Goal: Check status

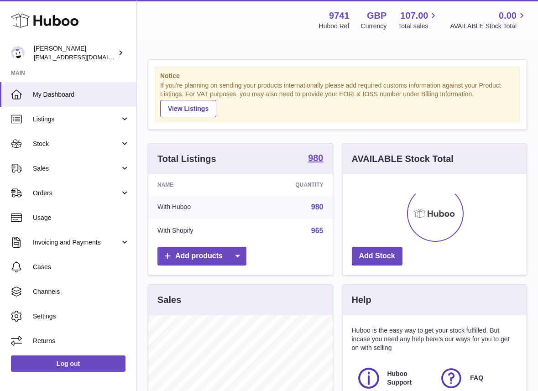
scroll to position [142, 184]
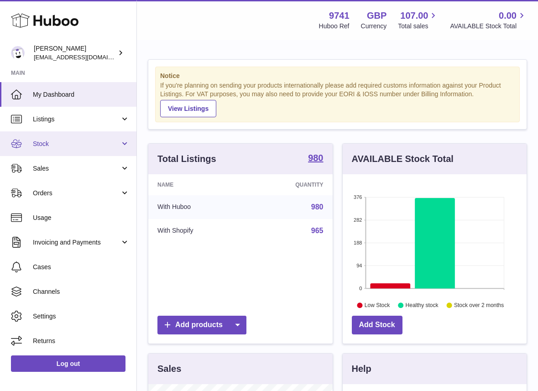
click at [50, 140] on span "Stock" at bounding box center [76, 144] width 87 height 9
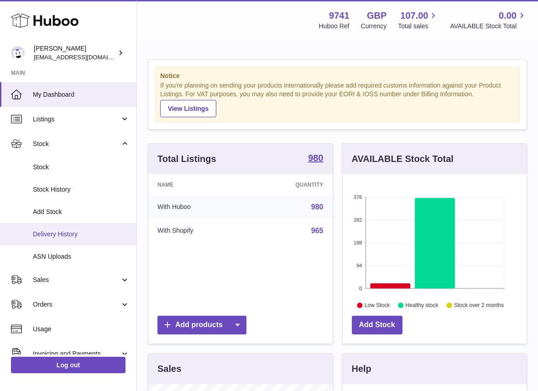
click at [61, 237] on span "Delivery History" at bounding box center [81, 234] width 97 height 9
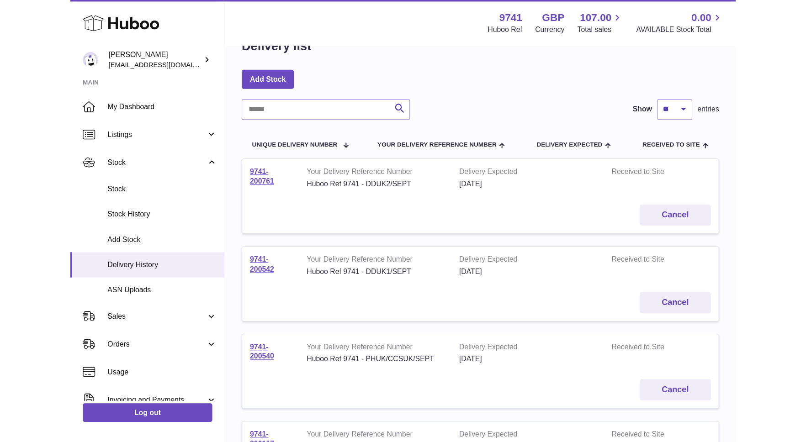
scroll to position [25, 0]
